Goal: Check status: Check status

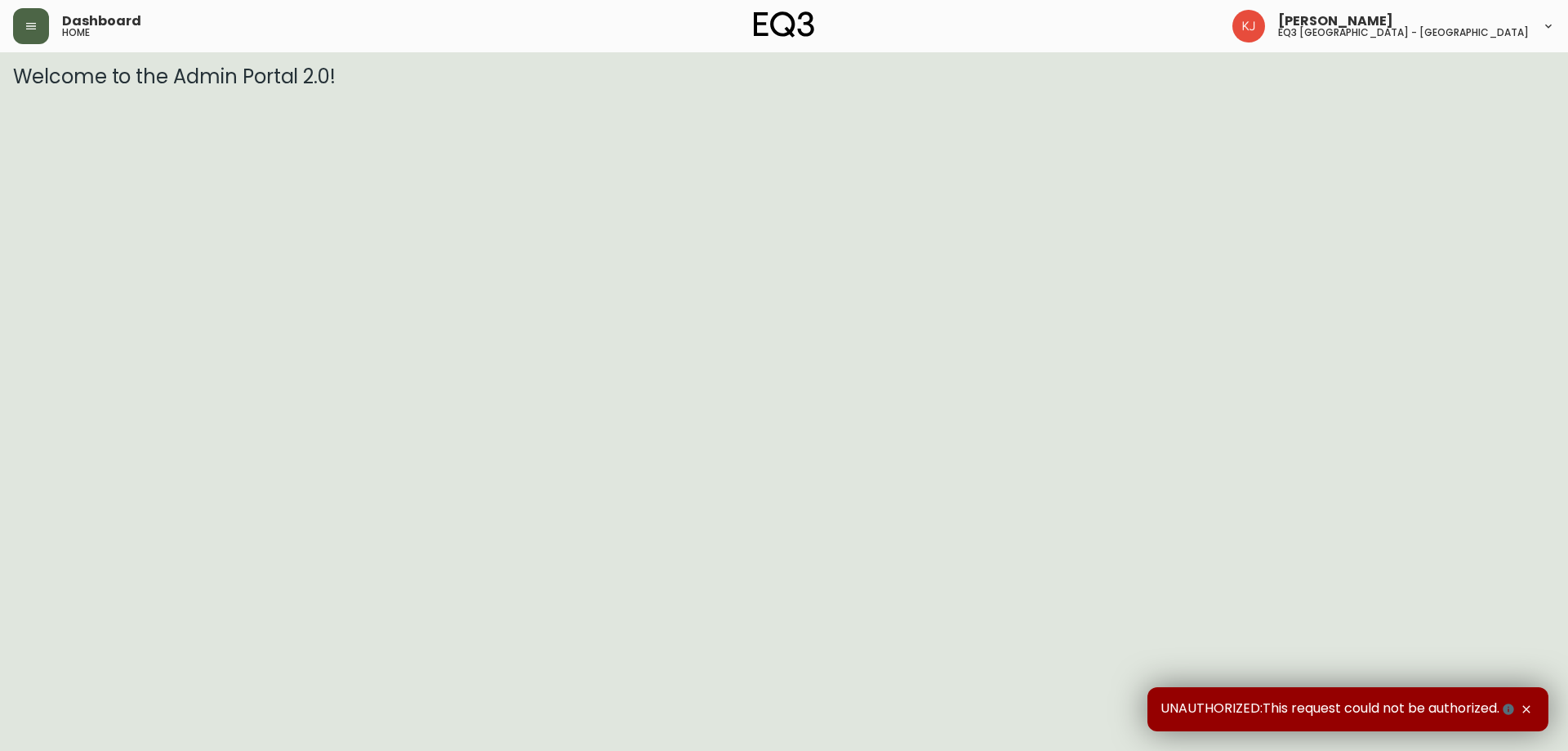
click at [37, 37] on button "button" at bounding box center [31, 26] width 36 height 36
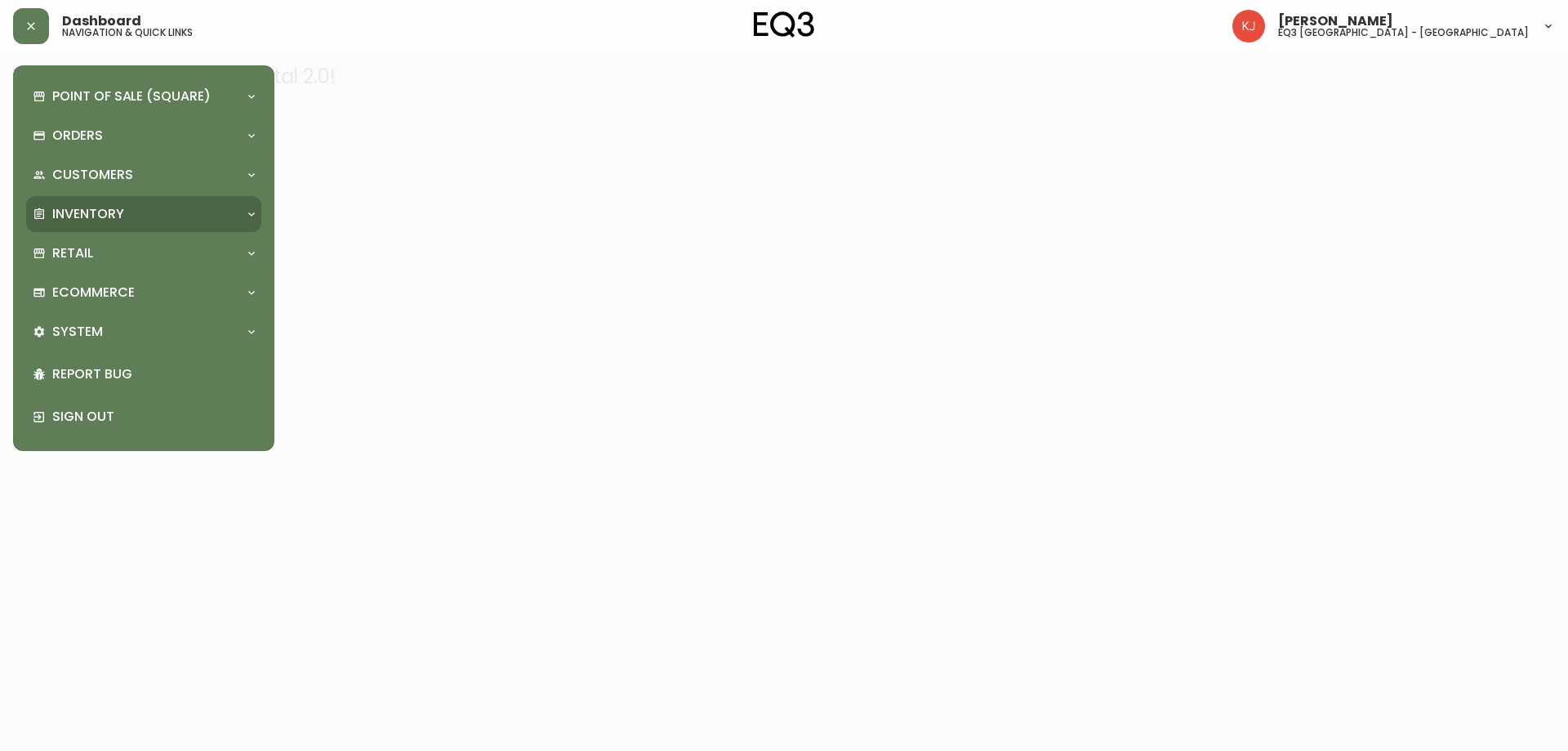
click at [51, 207] on div "Inventory" at bounding box center [135, 214] width 206 height 18
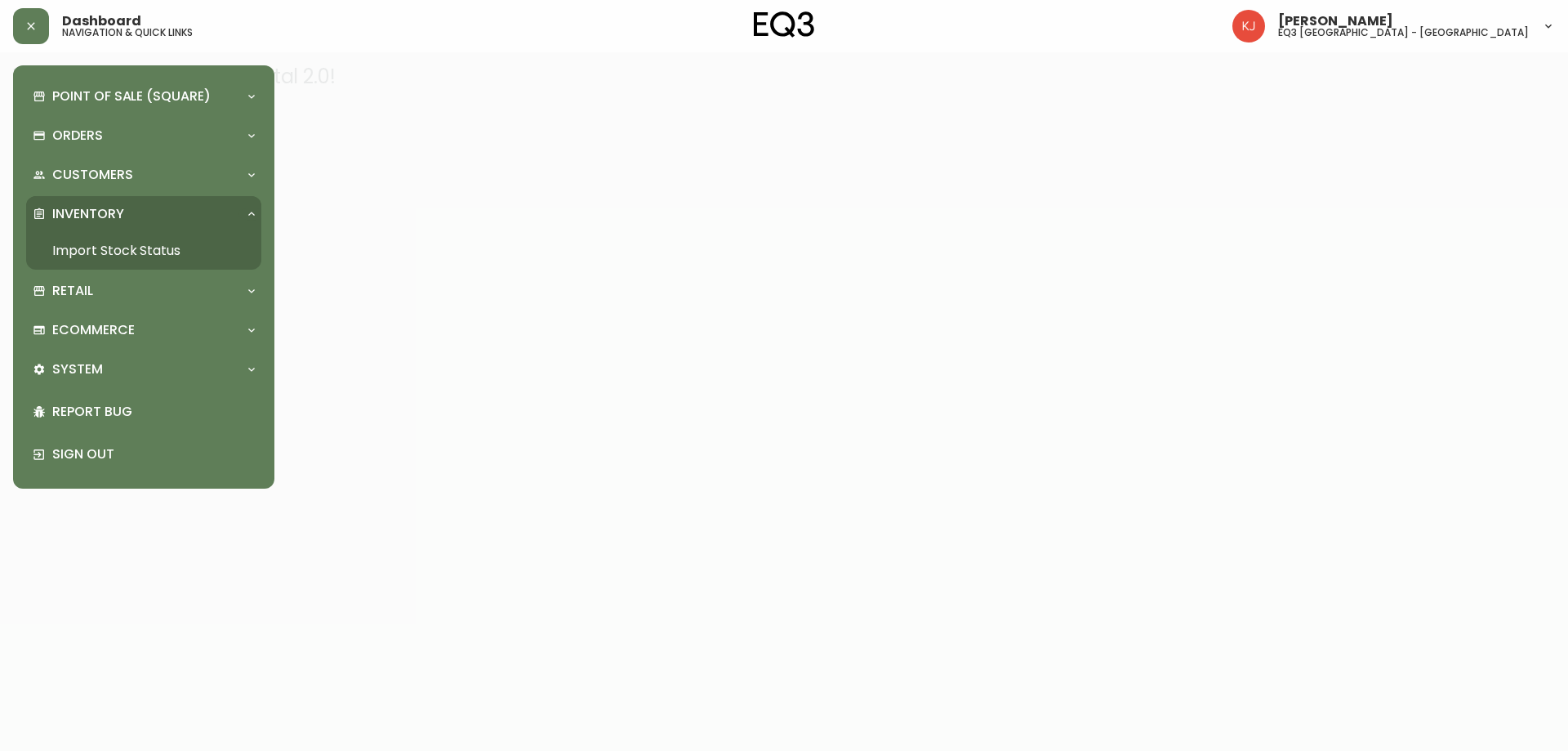
click at [87, 250] on link "Import Stock Status" at bounding box center [144, 251] width 235 height 37
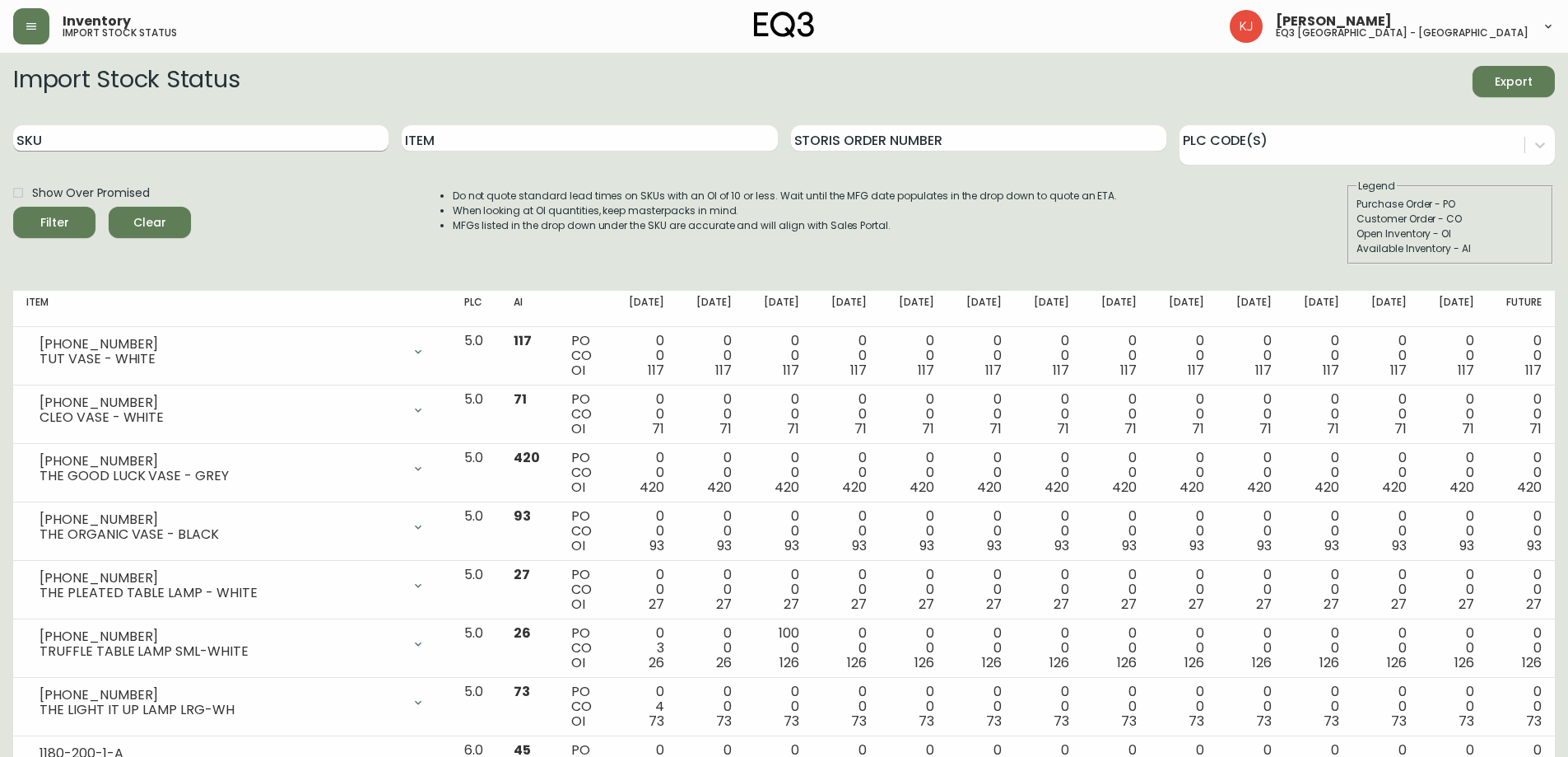
click at [101, 128] on input "SKU" at bounding box center [200, 138] width 375 height 27
paste input "[PHONE_NUMBER]"
type input "[PHONE_NUMBER]"
click at [13, 206] on button "Filter" at bounding box center [54, 222] width 82 height 32
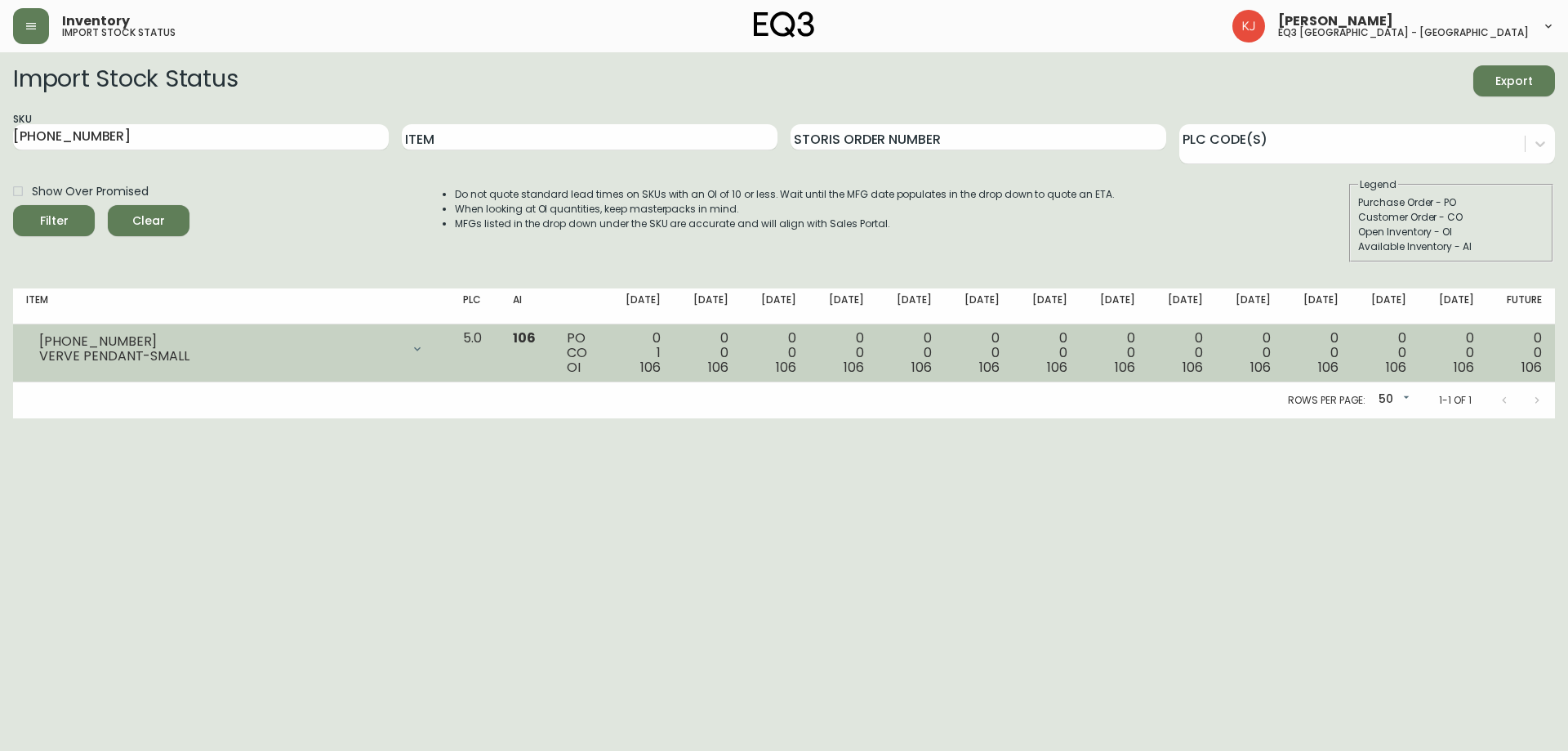
click at [674, 347] on td "0 1 106" at bounding box center [640, 352] width 68 height 58
